Goal: Book appointment/travel/reservation

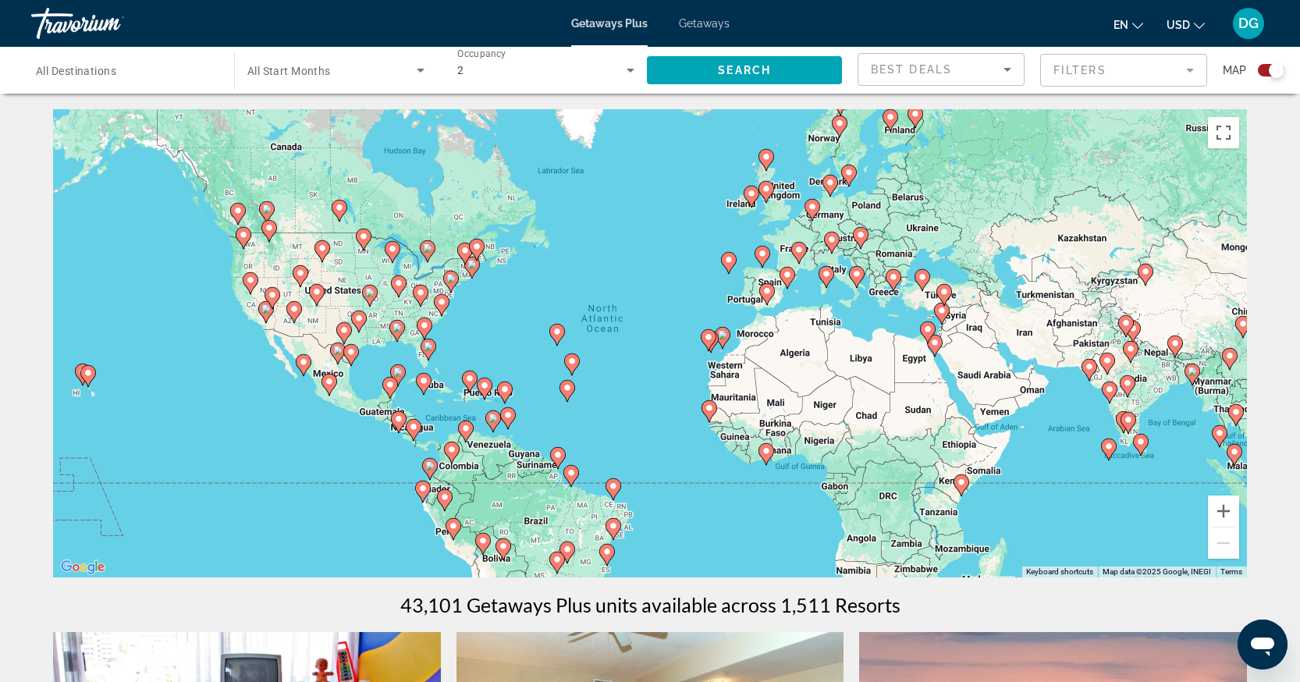
click at [412, 69] on icon "Search widget" at bounding box center [420, 70] width 19 height 19
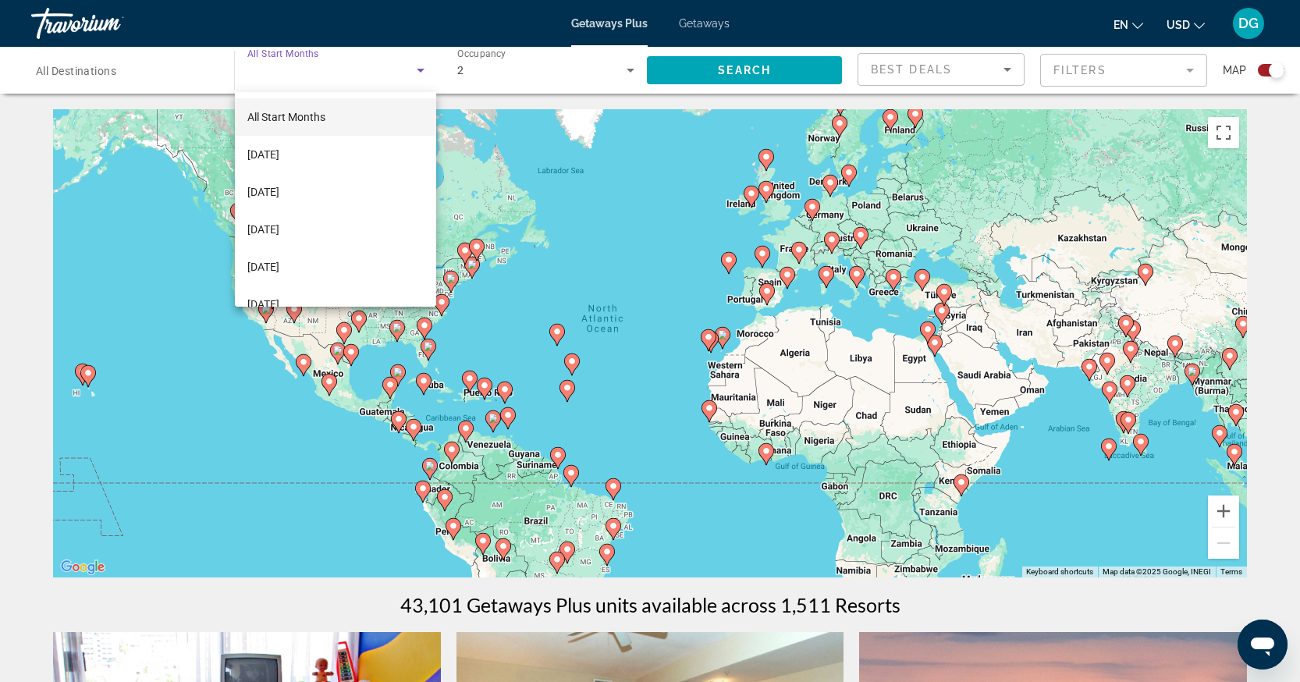
click at [412, 69] on div at bounding box center [650, 341] width 1300 height 682
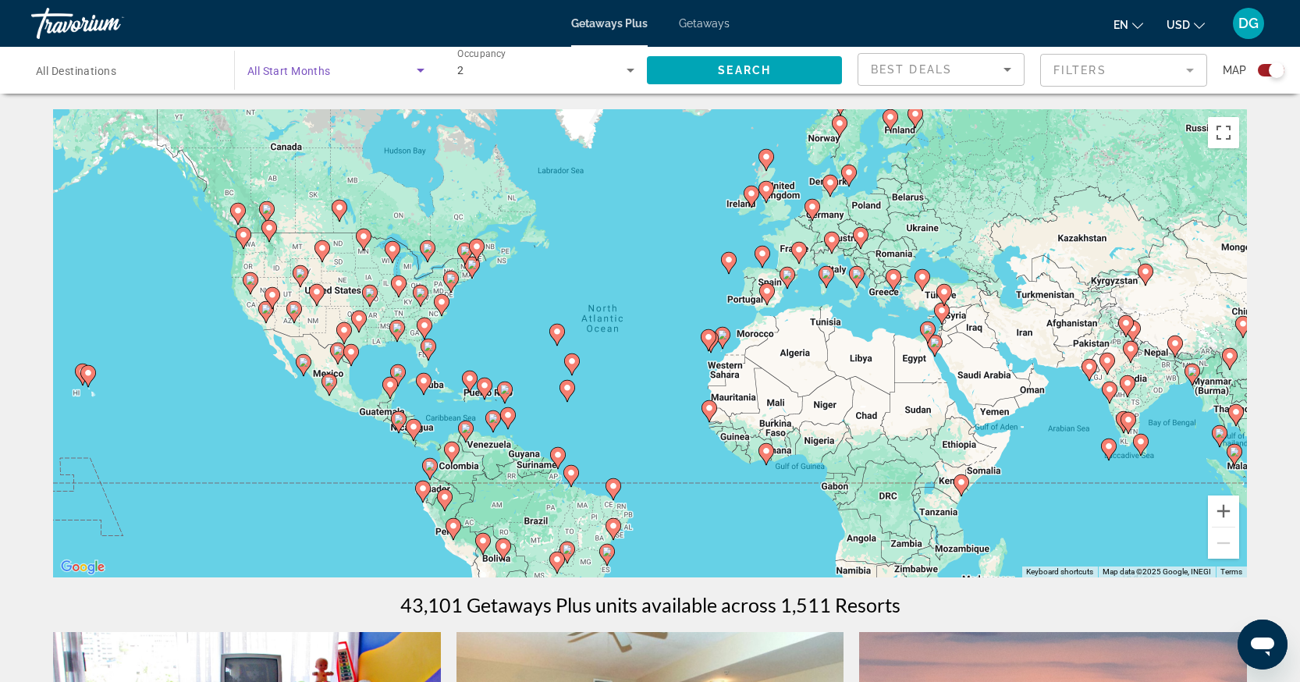
click at [412, 69] on icon "Search widget" at bounding box center [420, 70] width 19 height 19
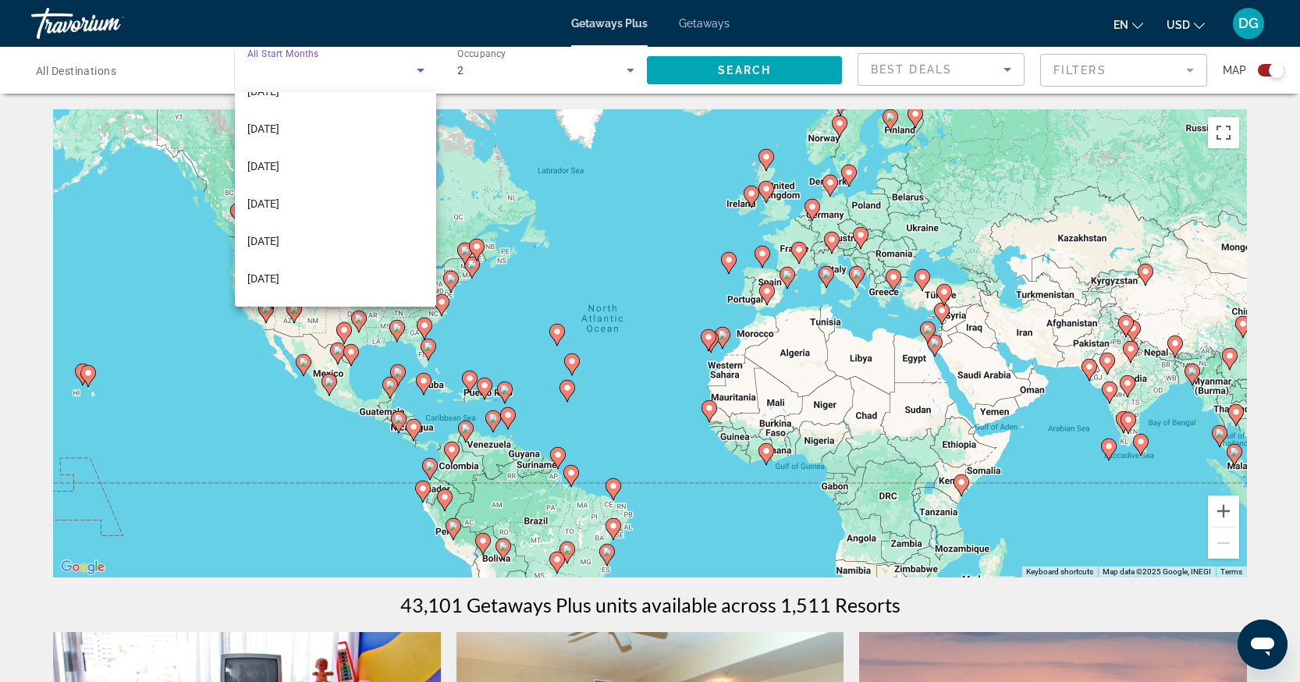
scroll to position [258, 0]
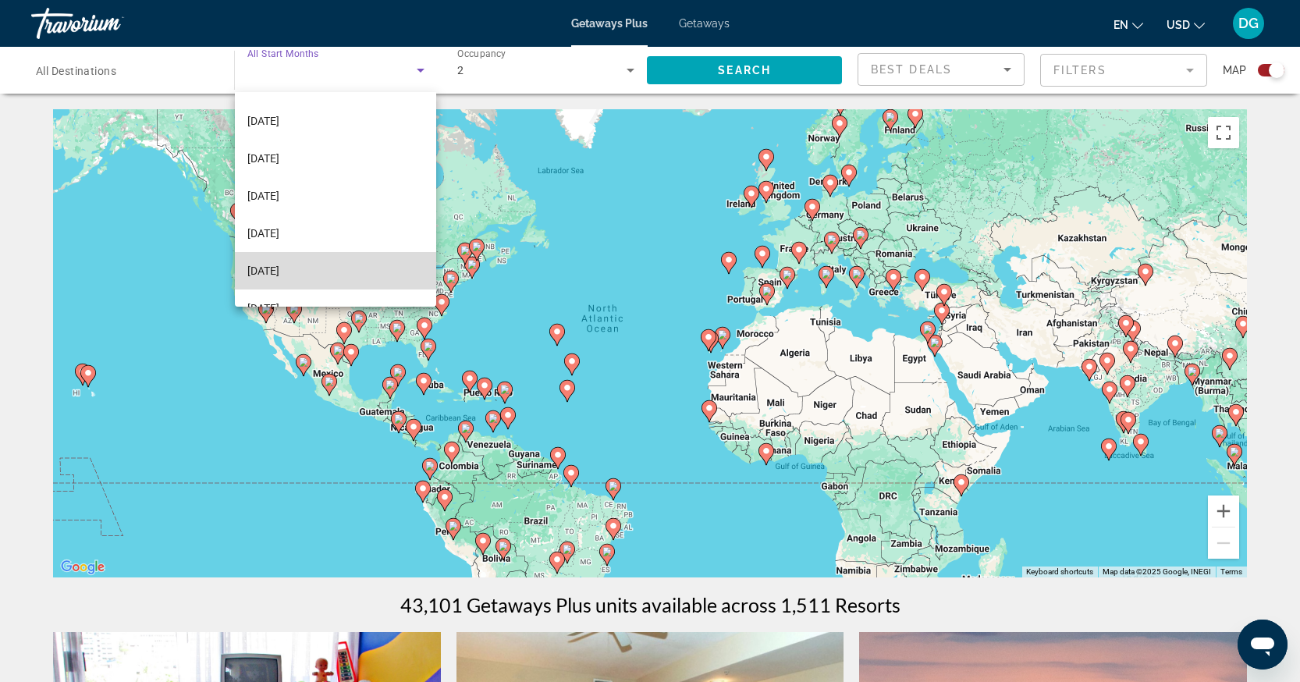
click at [296, 272] on mat-option "[DATE]" at bounding box center [336, 270] width 202 height 37
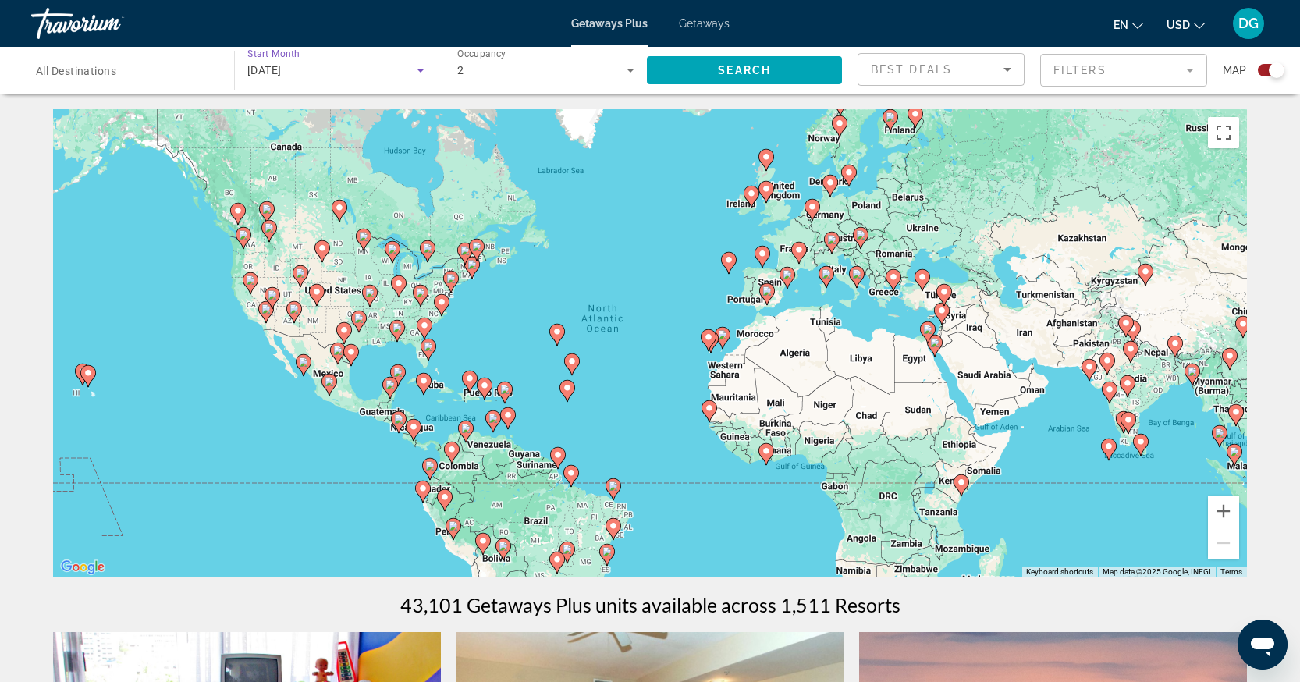
click at [1009, 62] on icon "Sort by" at bounding box center [1007, 69] width 19 height 19
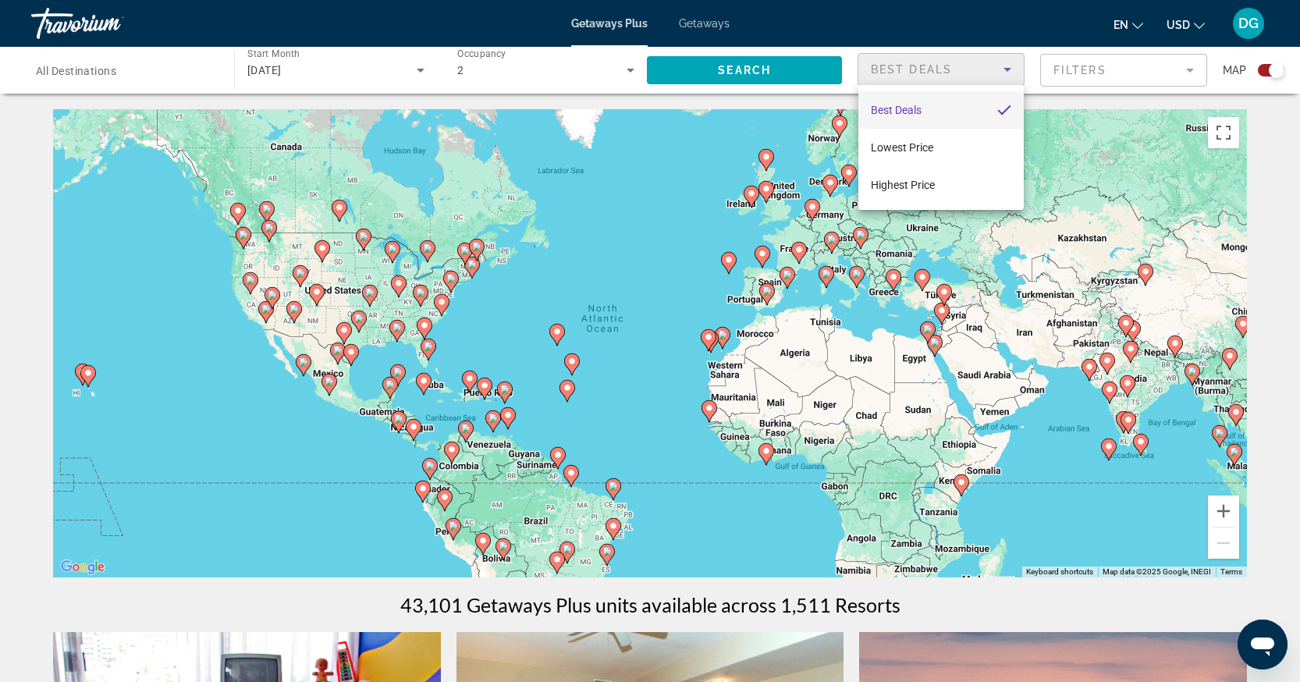
click at [1102, 72] on div at bounding box center [650, 341] width 1300 height 682
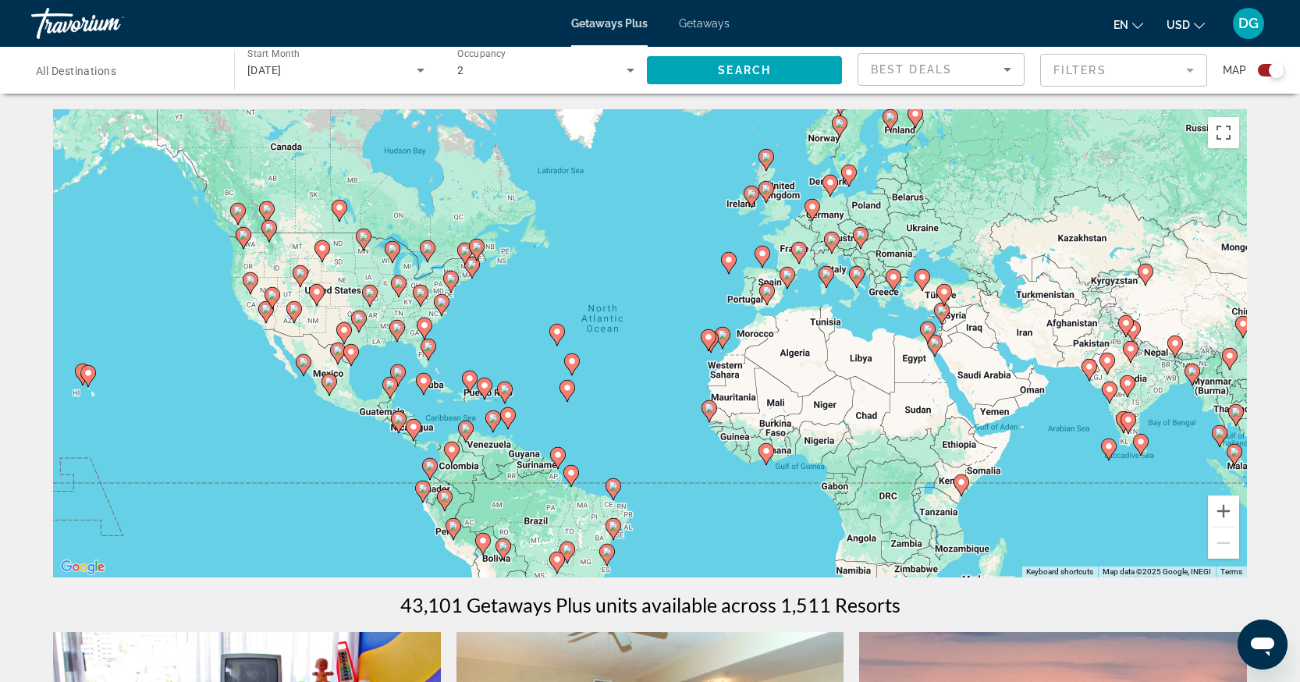
click at [1153, 69] on mat-form-field "Filters" at bounding box center [1124, 70] width 167 height 33
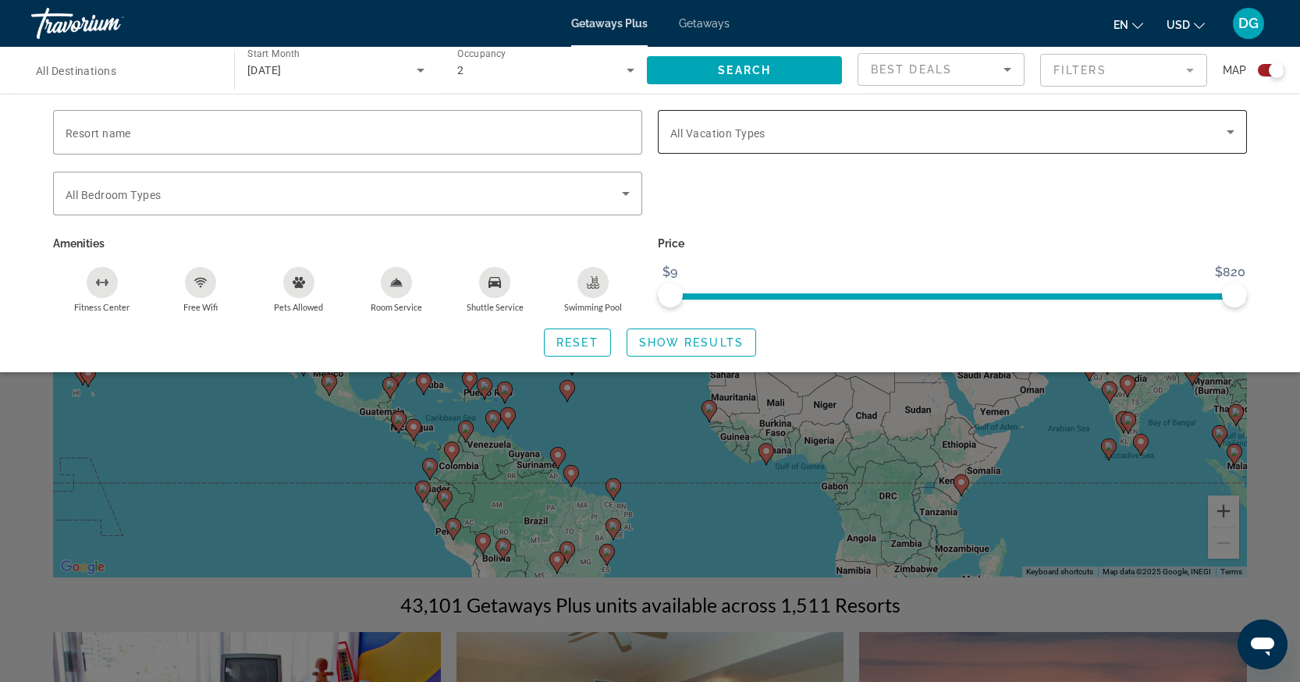
click at [749, 133] on span "All Vacation Types" at bounding box center [718, 133] width 95 height 12
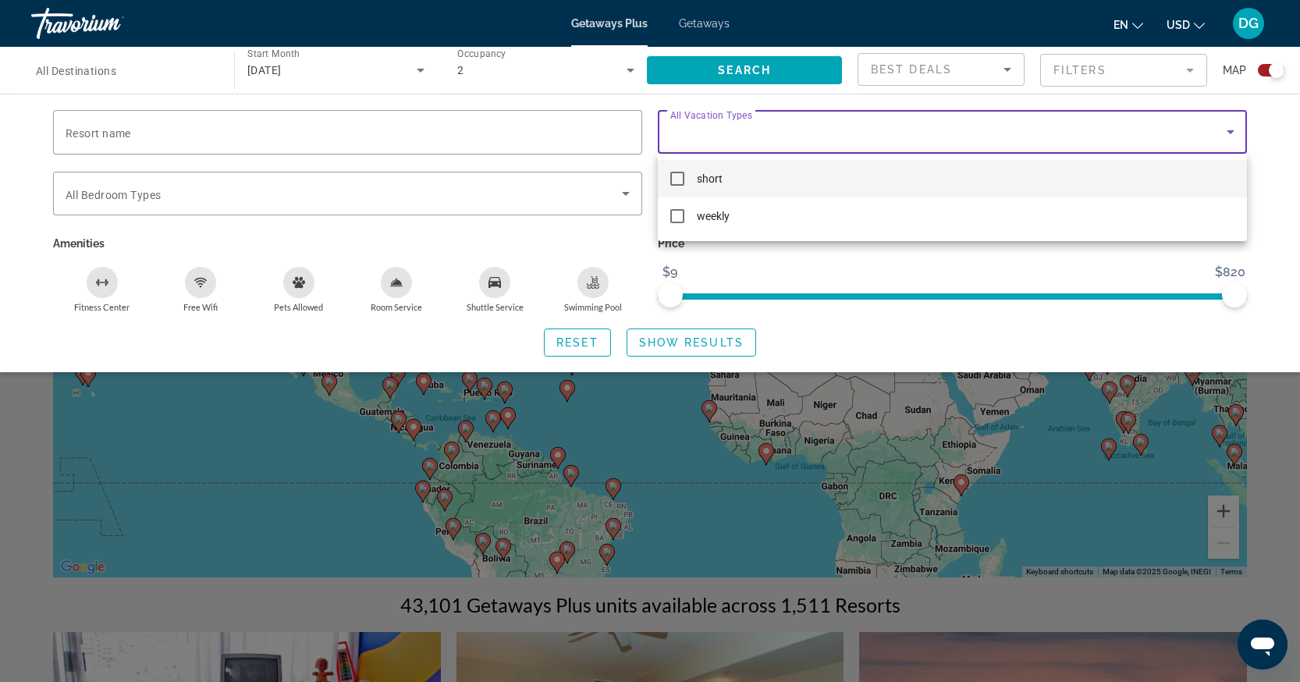
click at [860, 350] on div at bounding box center [650, 341] width 1300 height 682
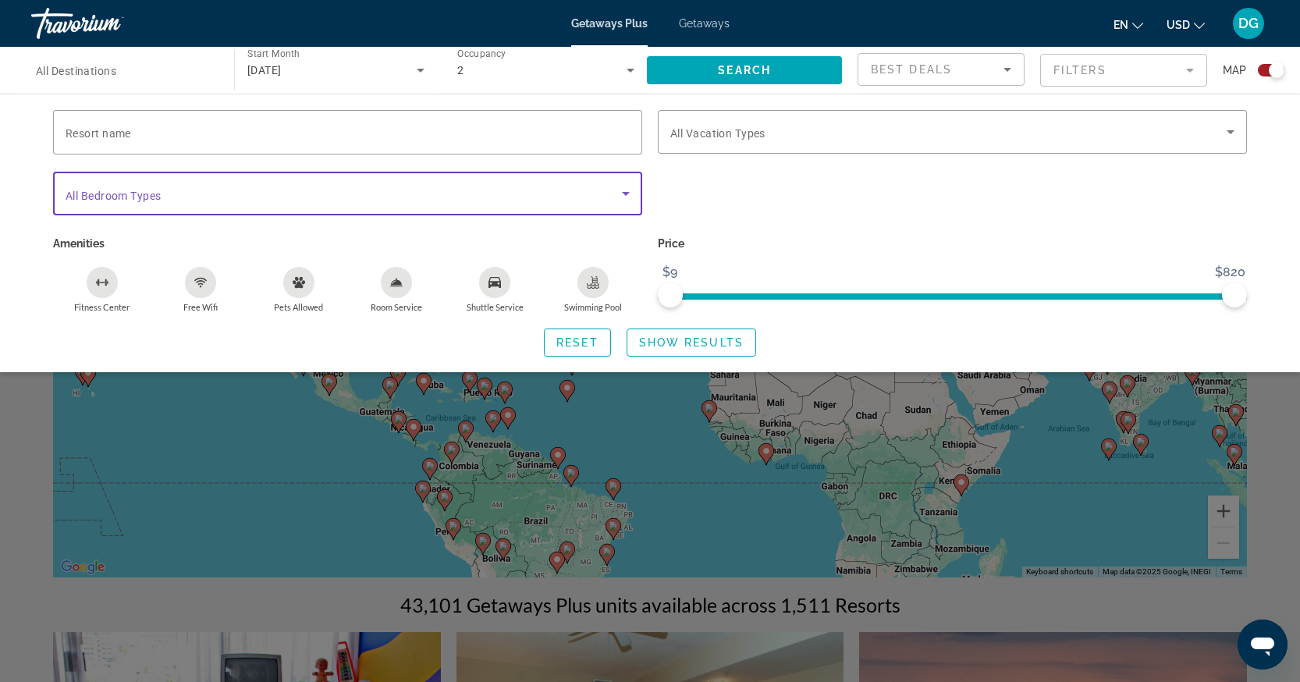
click at [621, 197] on icon "Search widget" at bounding box center [626, 193] width 19 height 19
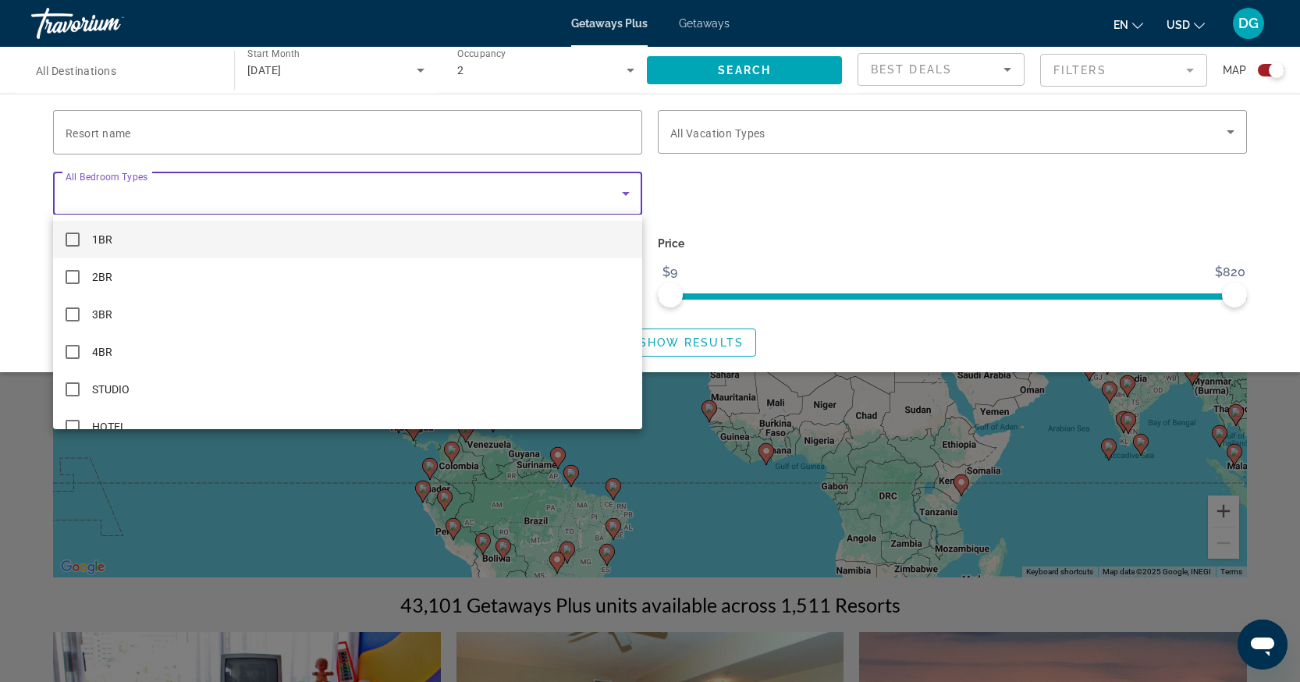
scroll to position [23, 0]
click at [819, 327] on div at bounding box center [650, 341] width 1300 height 682
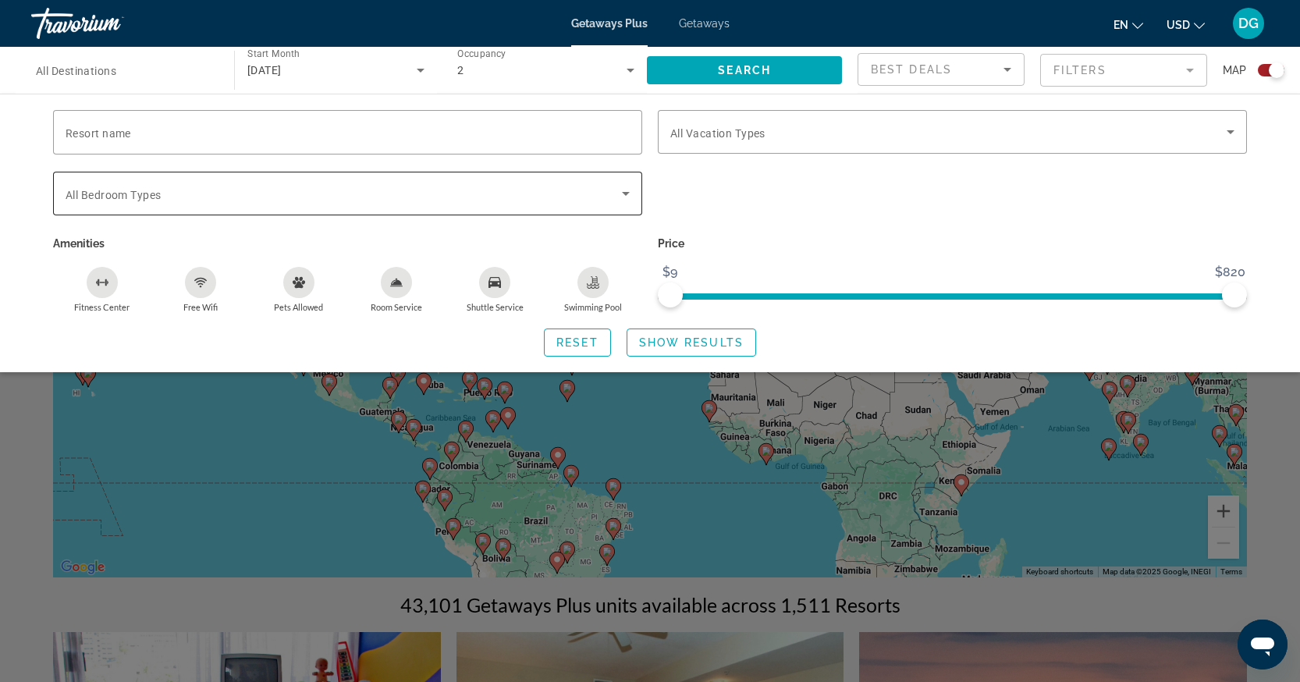
click at [617, 190] on icon "Search widget" at bounding box center [626, 193] width 19 height 19
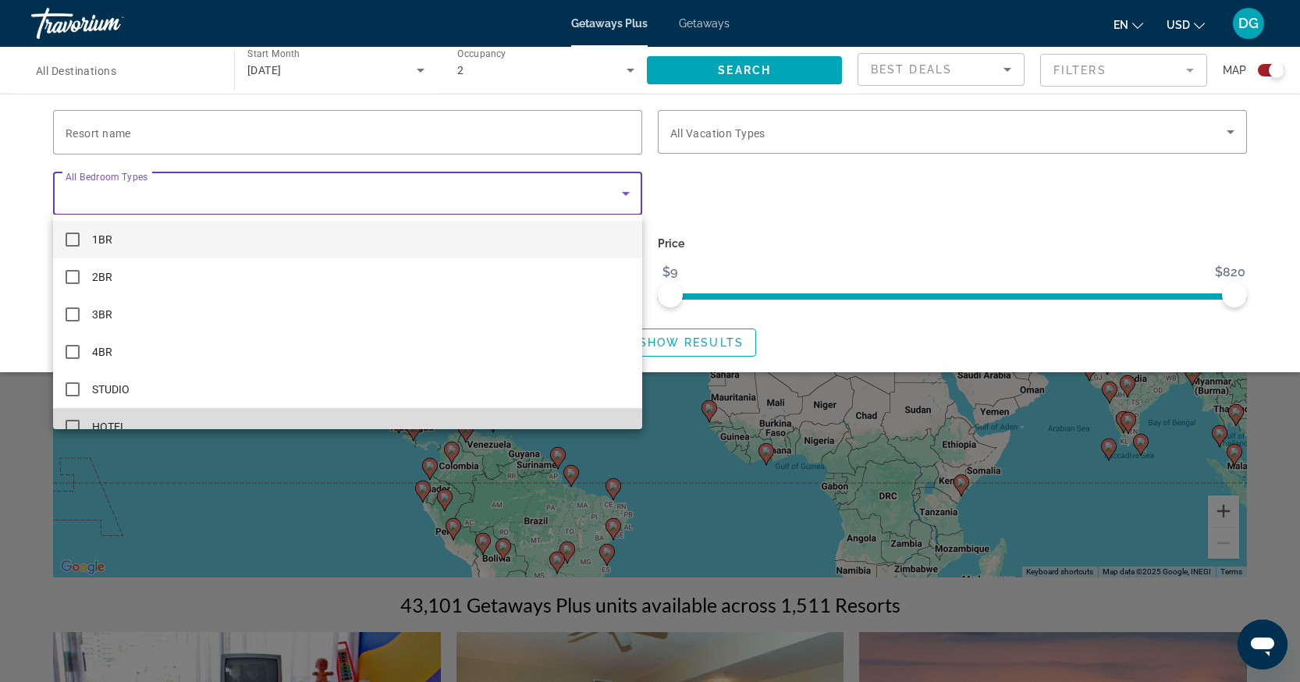
click at [249, 429] on mat-option "HOTEL" at bounding box center [347, 426] width 589 height 37
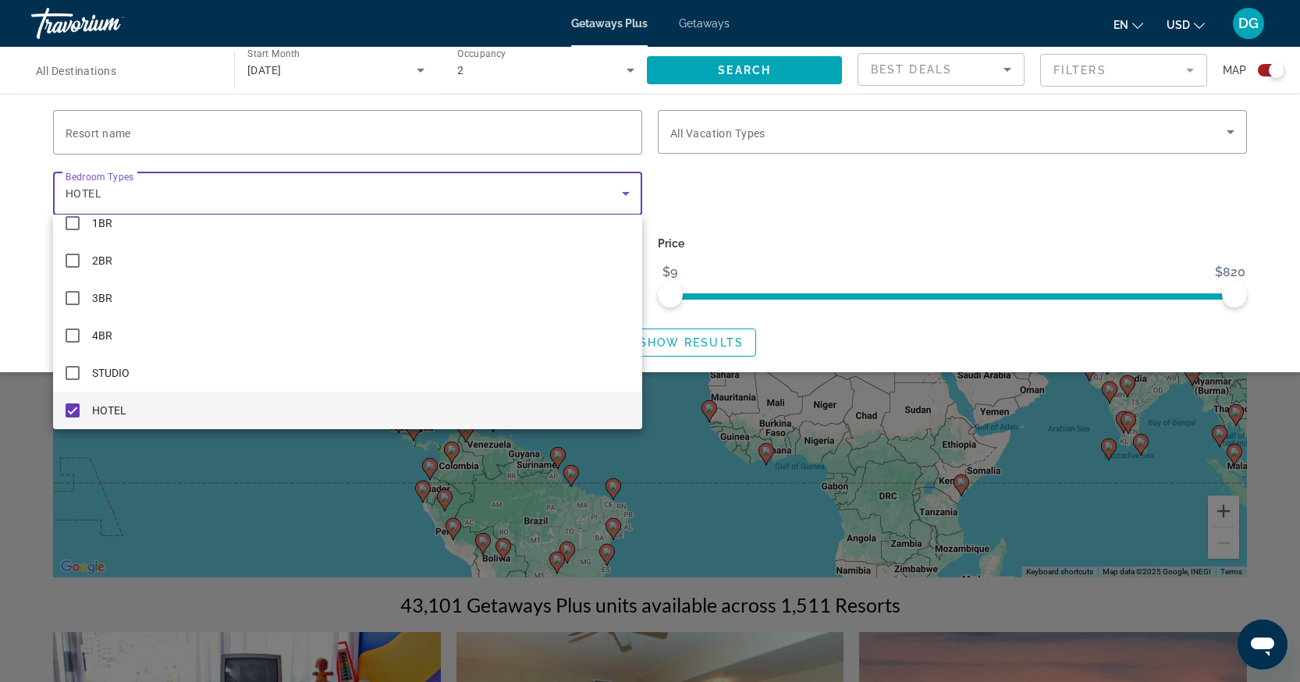
click at [738, 340] on div at bounding box center [650, 341] width 1300 height 682
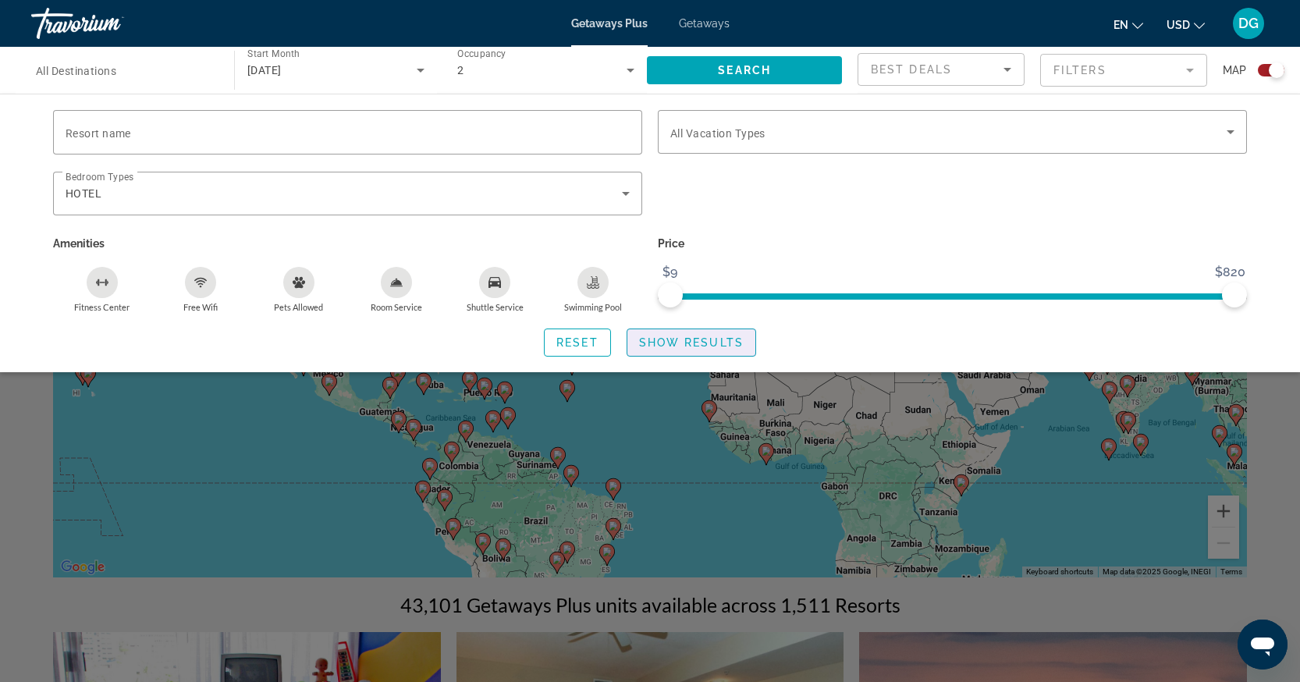
click at [738, 340] on span "Show Results" at bounding box center [691, 342] width 105 height 12
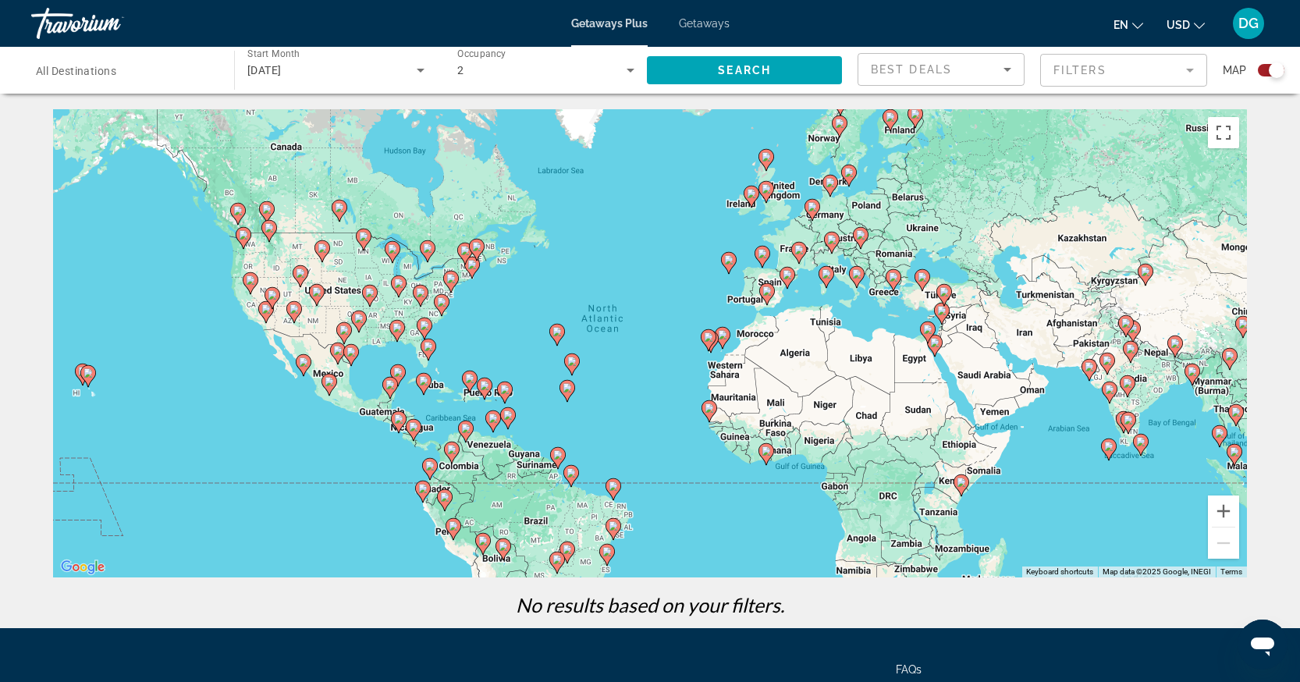
click at [618, 27] on span "Getaways Plus" at bounding box center [609, 23] width 76 height 12
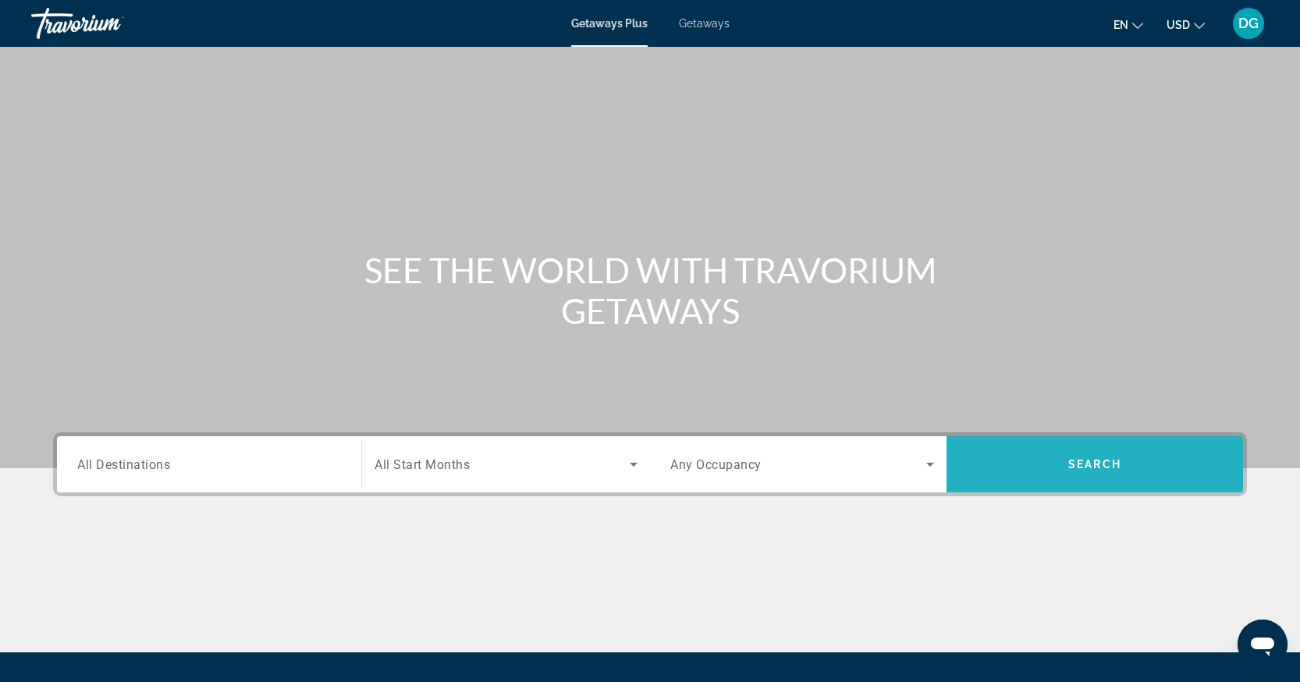
click at [1018, 470] on span "Search widget" at bounding box center [1095, 464] width 297 height 37
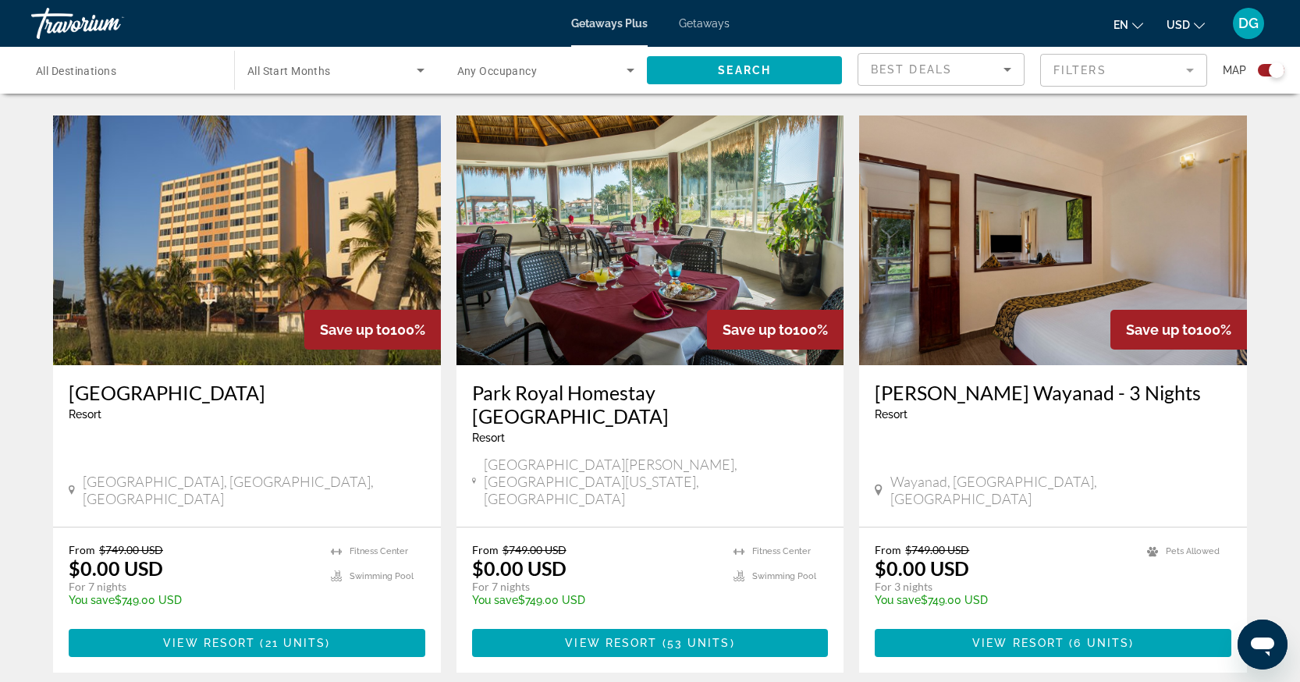
scroll to position [2350, 0]
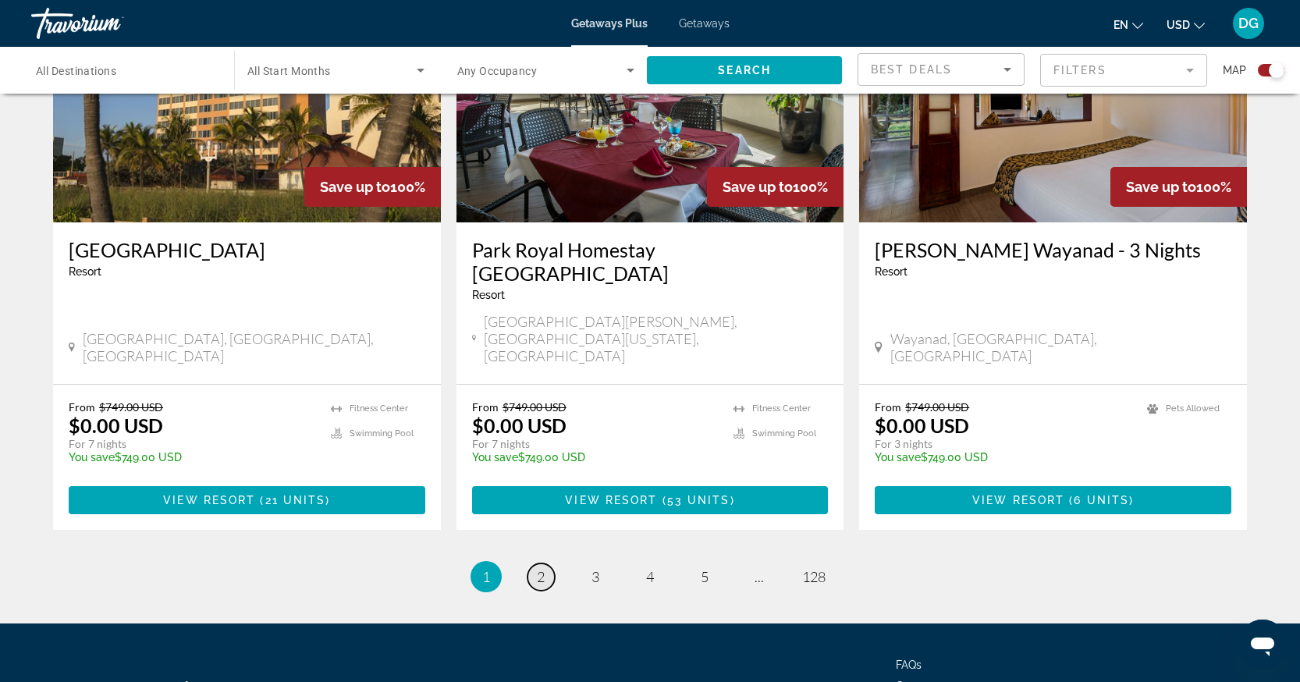
click at [542, 568] on span "2" at bounding box center [541, 576] width 8 height 17
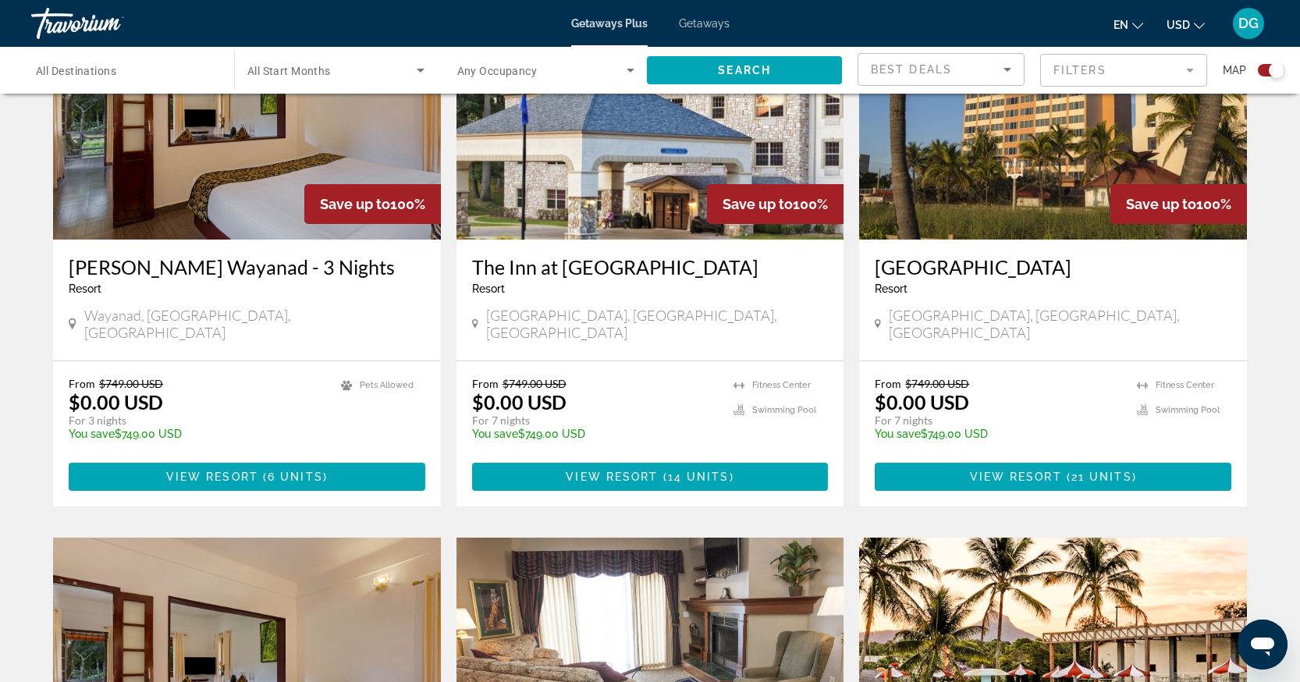
scroll to position [1175, 0]
